Goal: Transaction & Acquisition: Download file/media

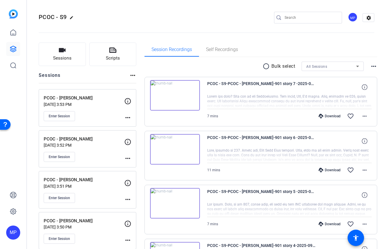
scroll to position [417, 0]
click at [311, 36] on openreel-divider-bar at bounding box center [207, 31] width 336 height 18
click at [323, 67] on span "All Sessions" at bounding box center [317, 67] width 21 height 4
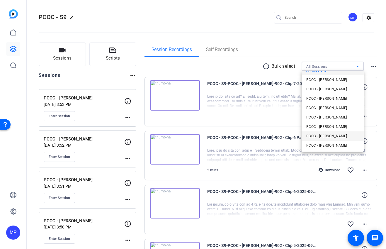
scroll to position [15, 0]
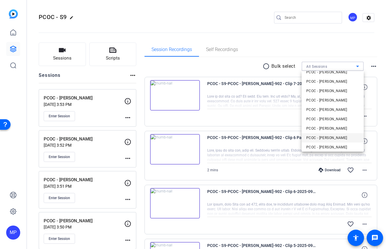
click at [337, 137] on span "PCOC - [PERSON_NAME]" at bounding box center [327, 137] width 41 height 7
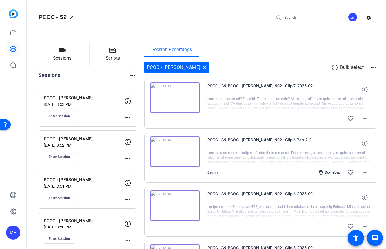
click at [354, 44] on div "Session Recordings" at bounding box center [261, 50] width 233 height 14
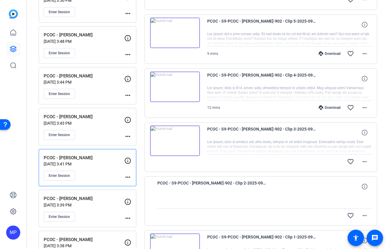
scroll to position [417, 0]
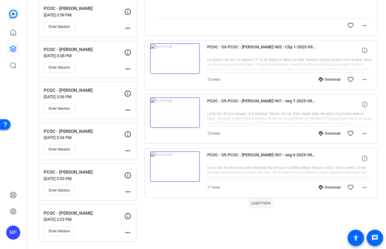
click at [266, 204] on span "Load more" at bounding box center [260, 203] width 19 height 6
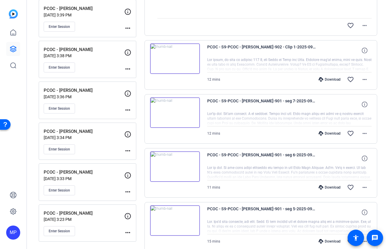
click at [160, 92] on div "PCOC - S9-PCOC - Mark Moran-902 - Clip 7-2025-09-29-14-50-22-232-0 favorite_bor…" at bounding box center [261, 199] width 233 height 1075
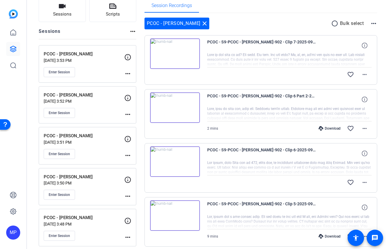
scroll to position [0, 0]
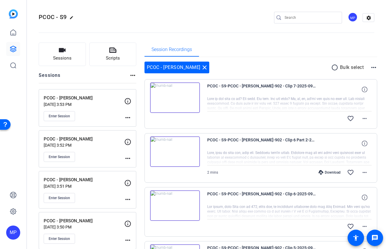
click at [336, 67] on mat-icon "radio_button_unchecked" at bounding box center [335, 67] width 9 height 7
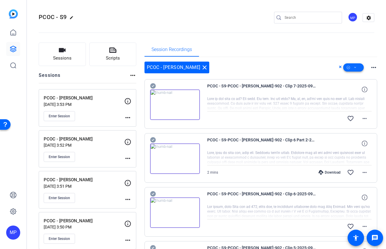
click at [357, 69] on span at bounding box center [353, 67] width 21 height 14
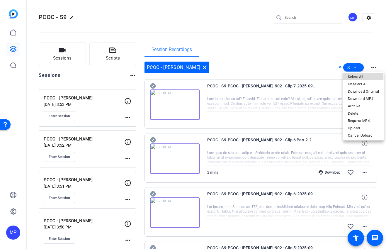
click at [358, 76] on span "Select All" at bounding box center [363, 76] width 31 height 7
click at [284, 65] on div at bounding box center [193, 124] width 386 height 249
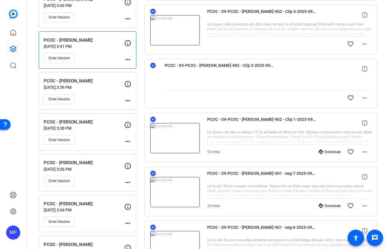
scroll to position [324, 0]
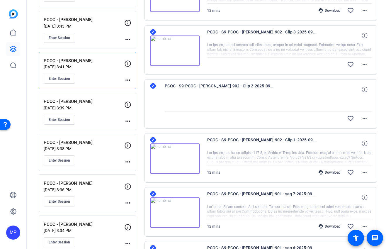
click at [153, 86] on icon at bounding box center [153, 86] width 6 height 6
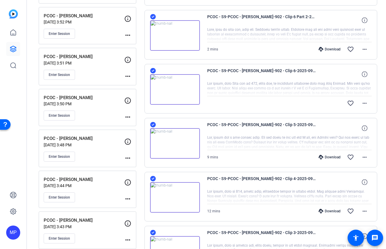
scroll to position [0, 0]
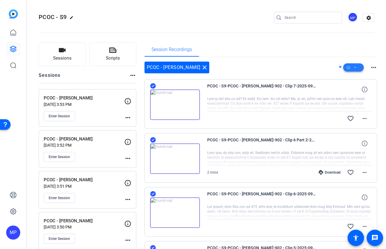
click at [355, 67] on icon at bounding box center [356, 67] width 2 height 1
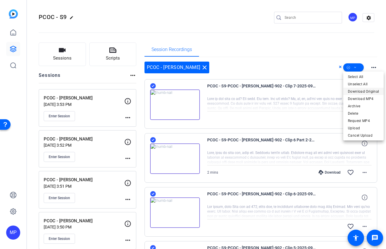
click at [356, 91] on span "Download Original" at bounding box center [363, 91] width 31 height 7
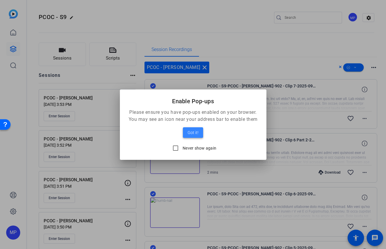
click at [191, 132] on span "Got it!" at bounding box center [193, 132] width 11 height 7
